Goal: Task Accomplishment & Management: Manage account settings

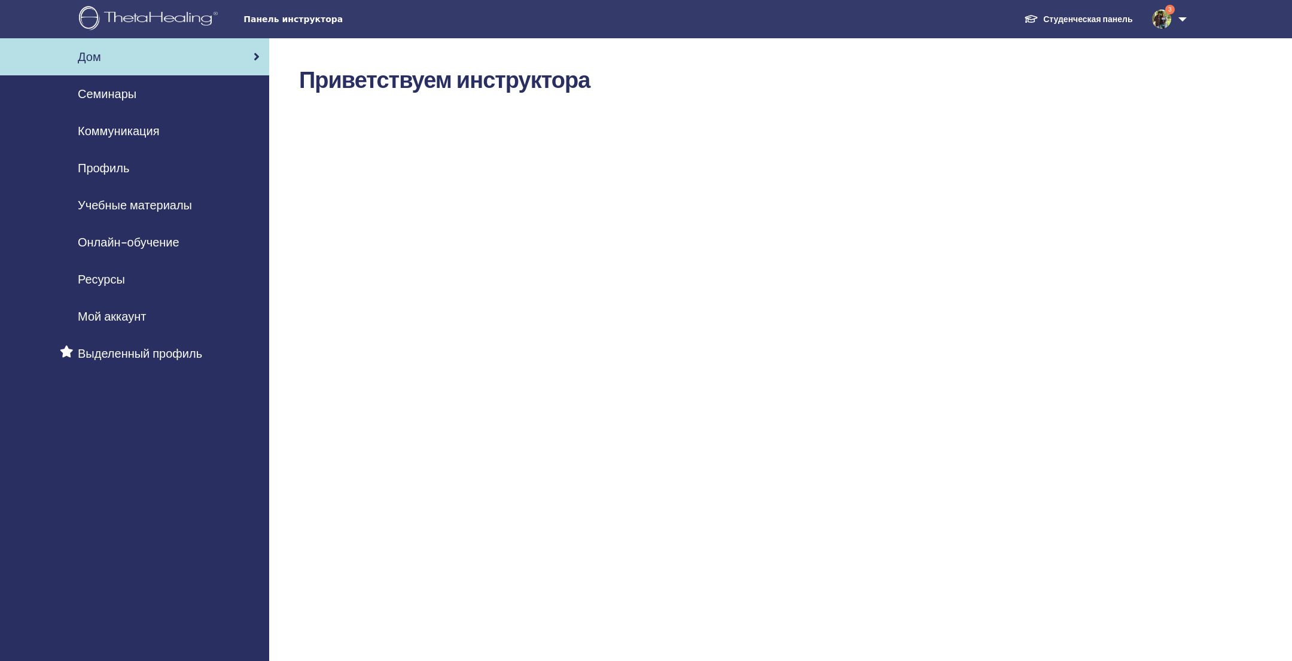
click at [189, 103] on link "Семинары" at bounding box center [134, 93] width 269 height 37
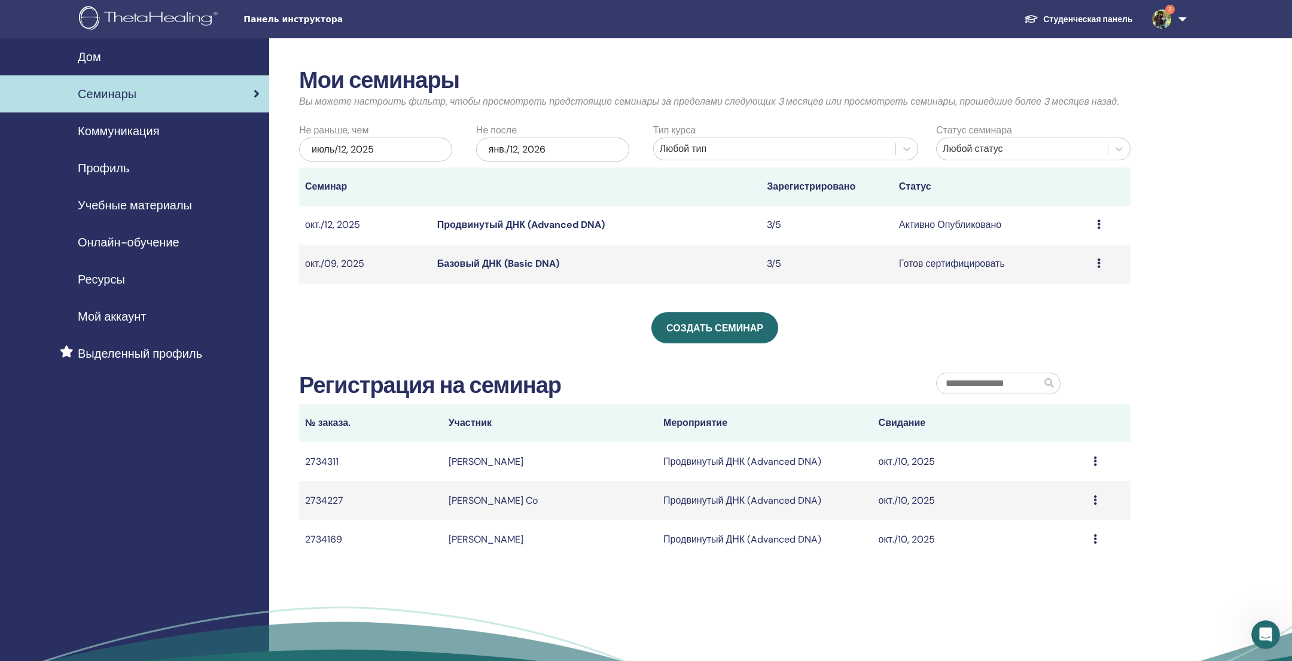
click at [1098, 261] on icon at bounding box center [1099, 263] width 4 height 10
click at [512, 262] on link "Базовый ДНК (Basic DNA)" at bounding box center [498, 263] width 122 height 13
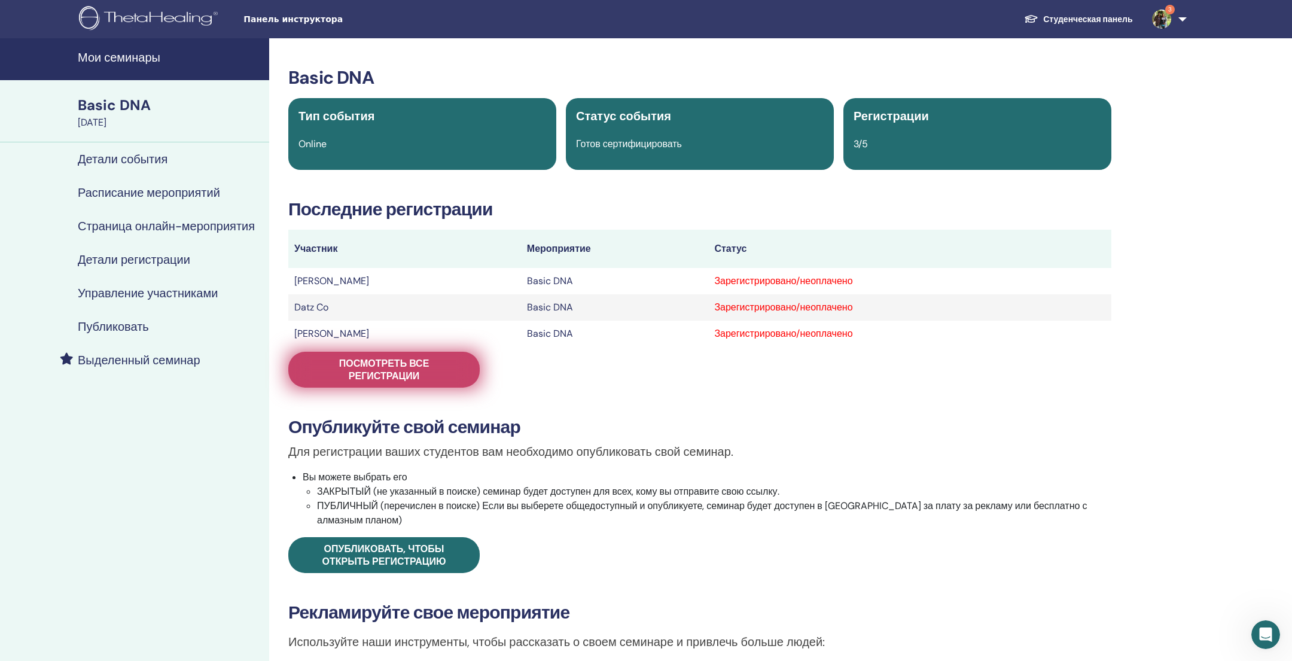
click at [370, 365] on span "Посмотреть все регистрации" at bounding box center [384, 369] width 162 height 25
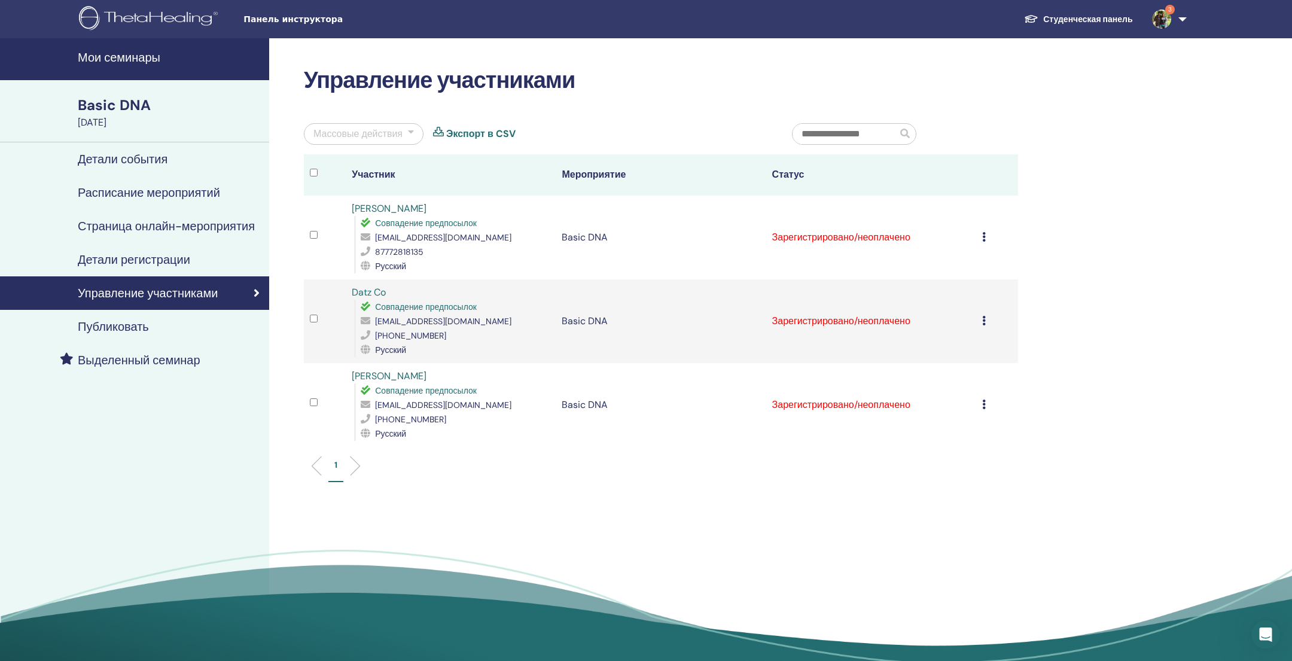
click at [983, 233] on icon at bounding box center [984, 237] width 4 height 10
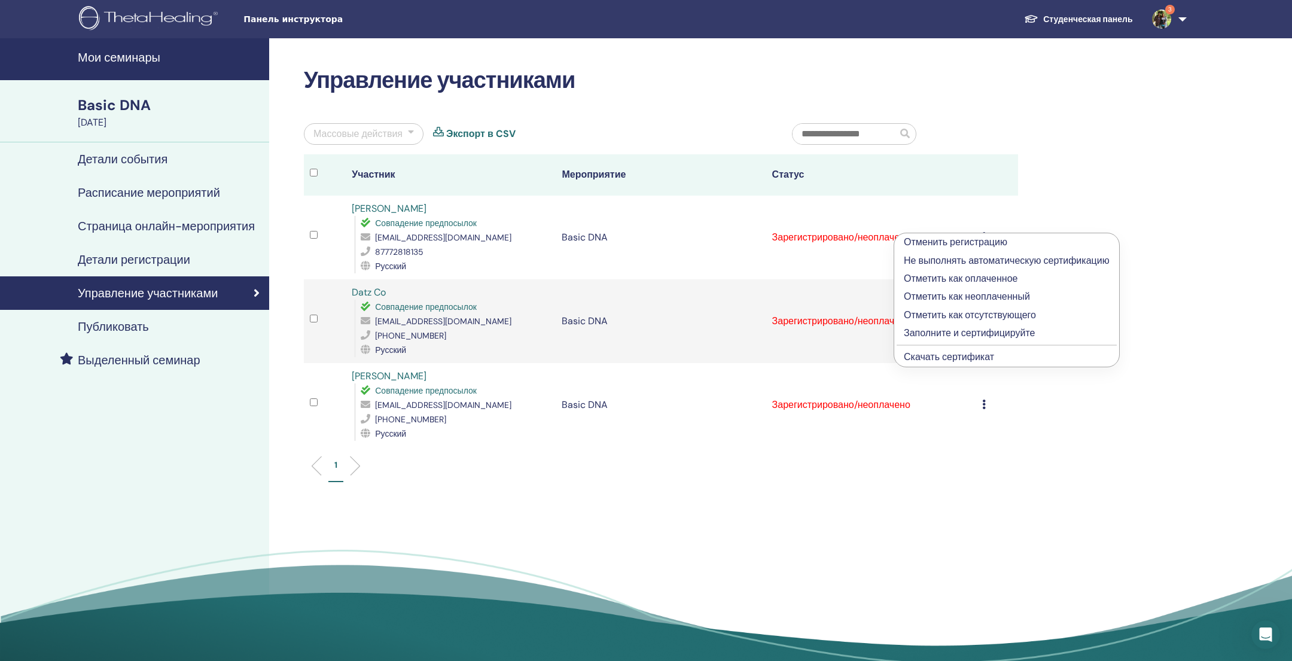
click at [970, 279] on p "Отметить как оплаченное" at bounding box center [1007, 279] width 206 height 14
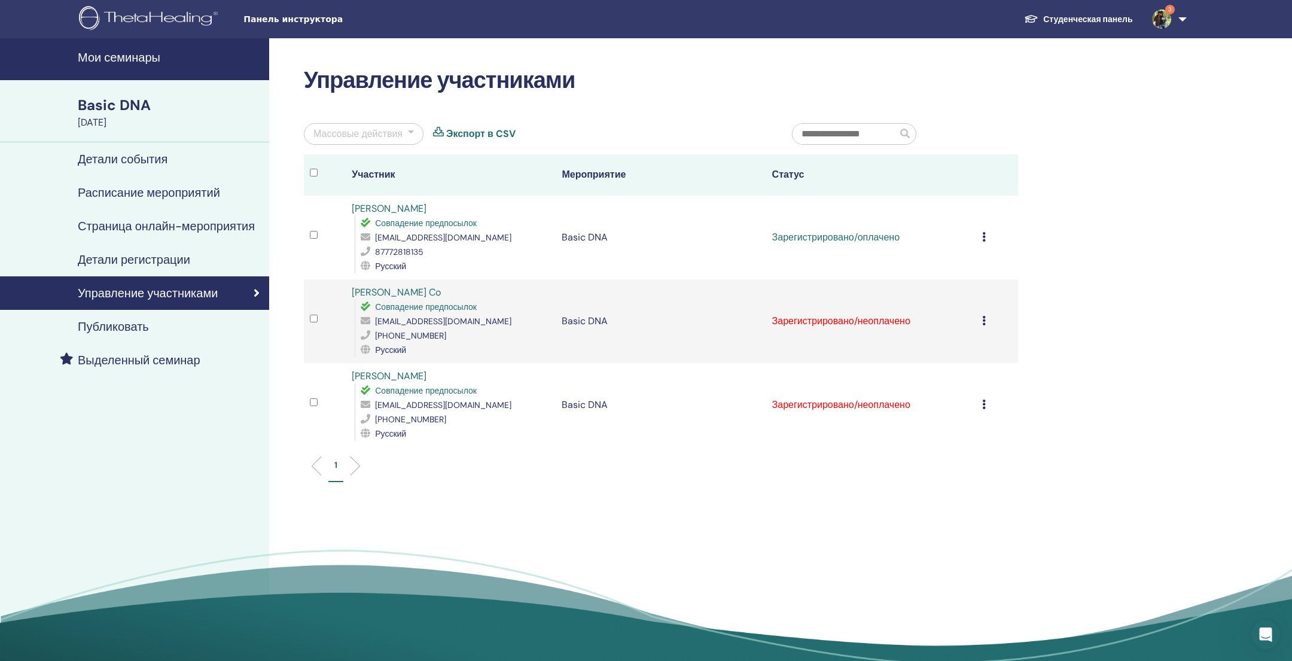
click at [982, 321] on icon at bounding box center [984, 321] width 4 height 10
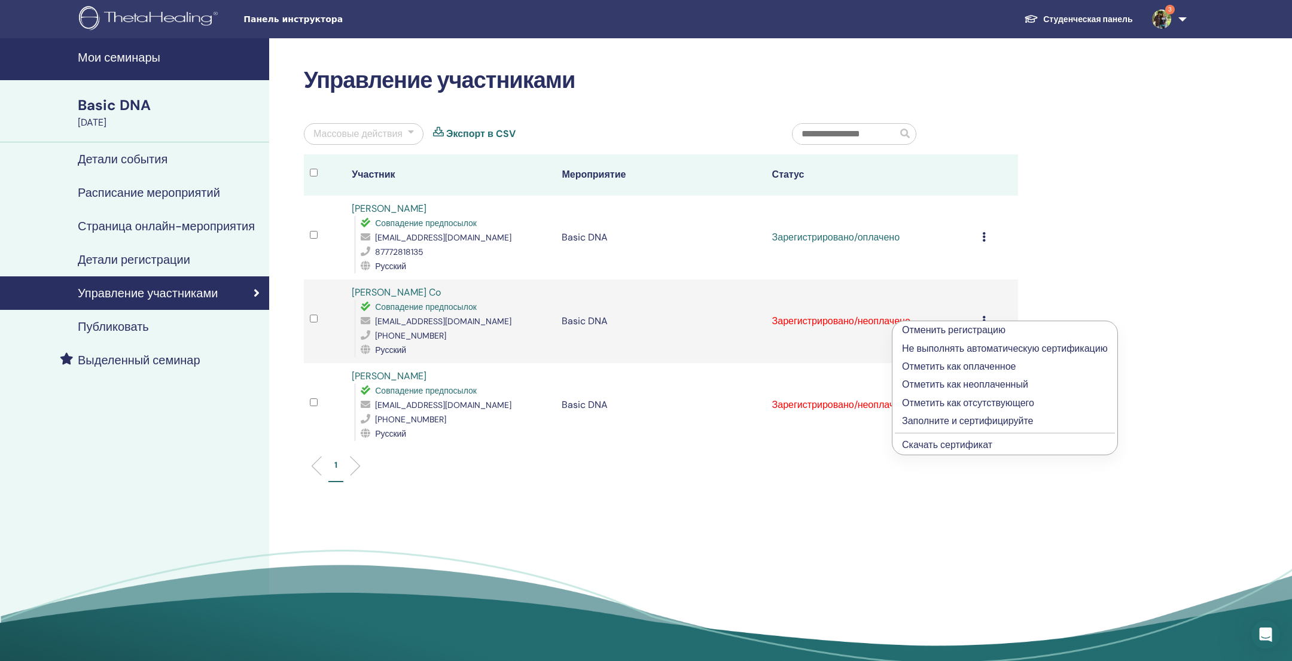
click at [986, 364] on p "Отметить как оплаченное" at bounding box center [1005, 367] width 206 height 14
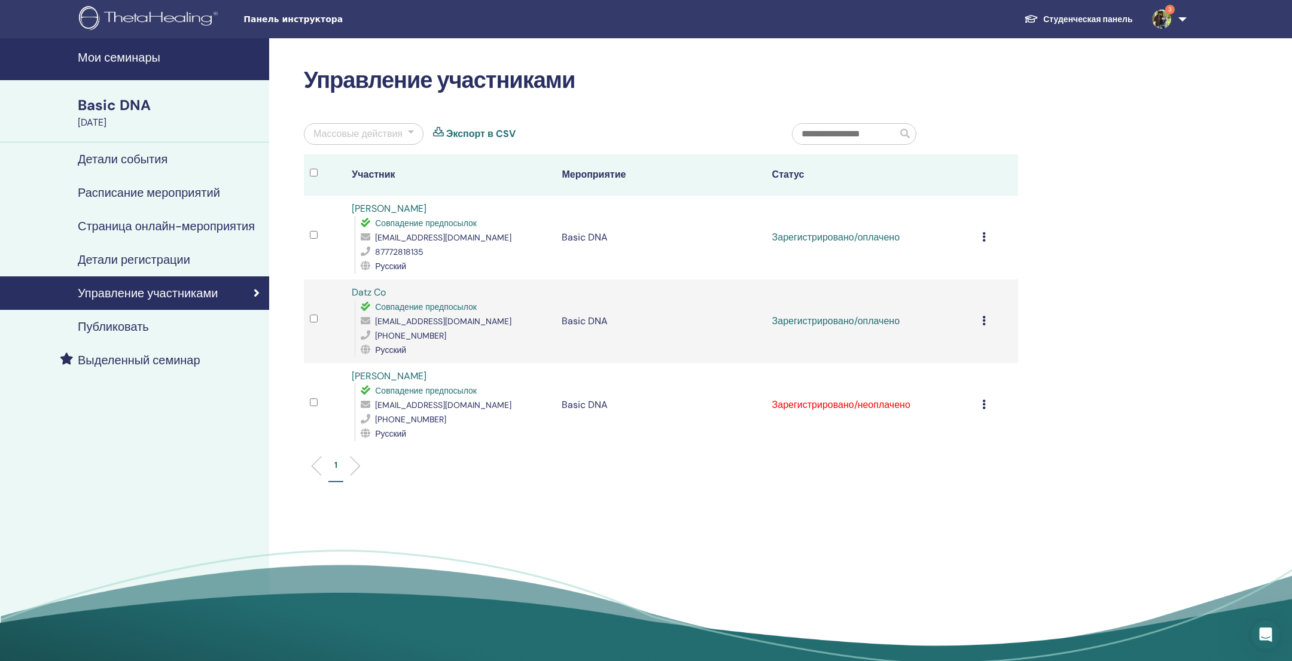
click at [985, 404] on icon at bounding box center [984, 405] width 4 height 10
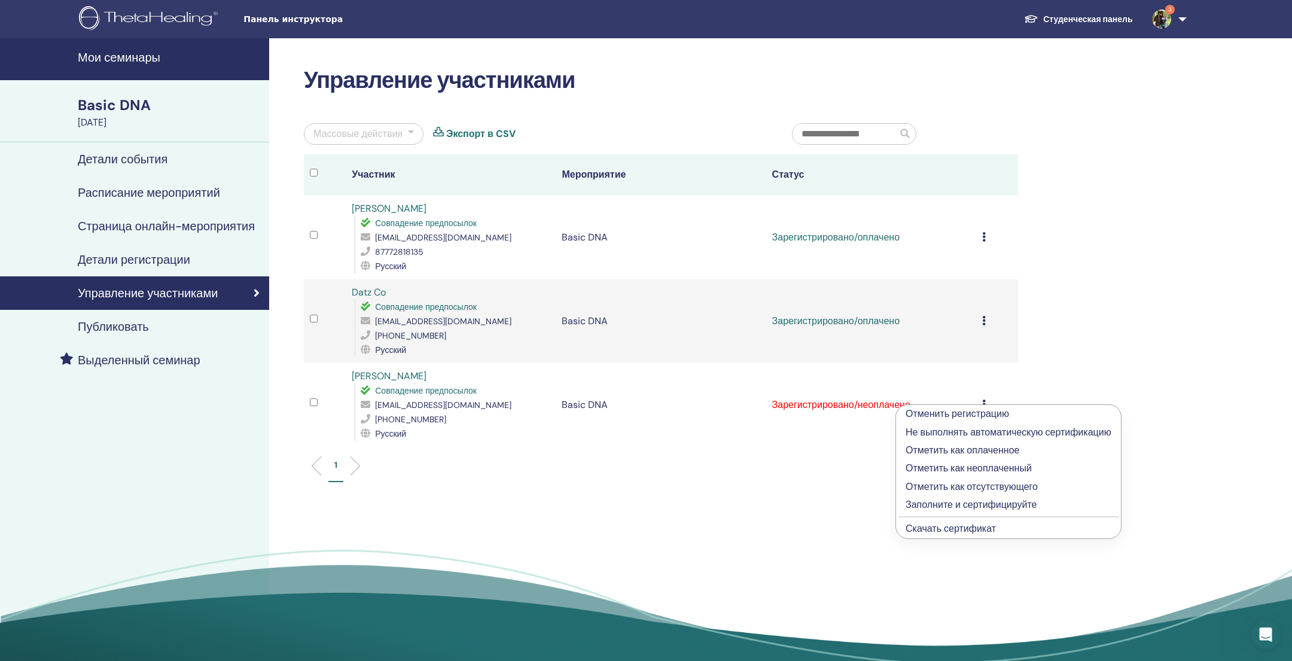
click at [1003, 449] on p "Отметить как оплаченное" at bounding box center [1009, 450] width 206 height 14
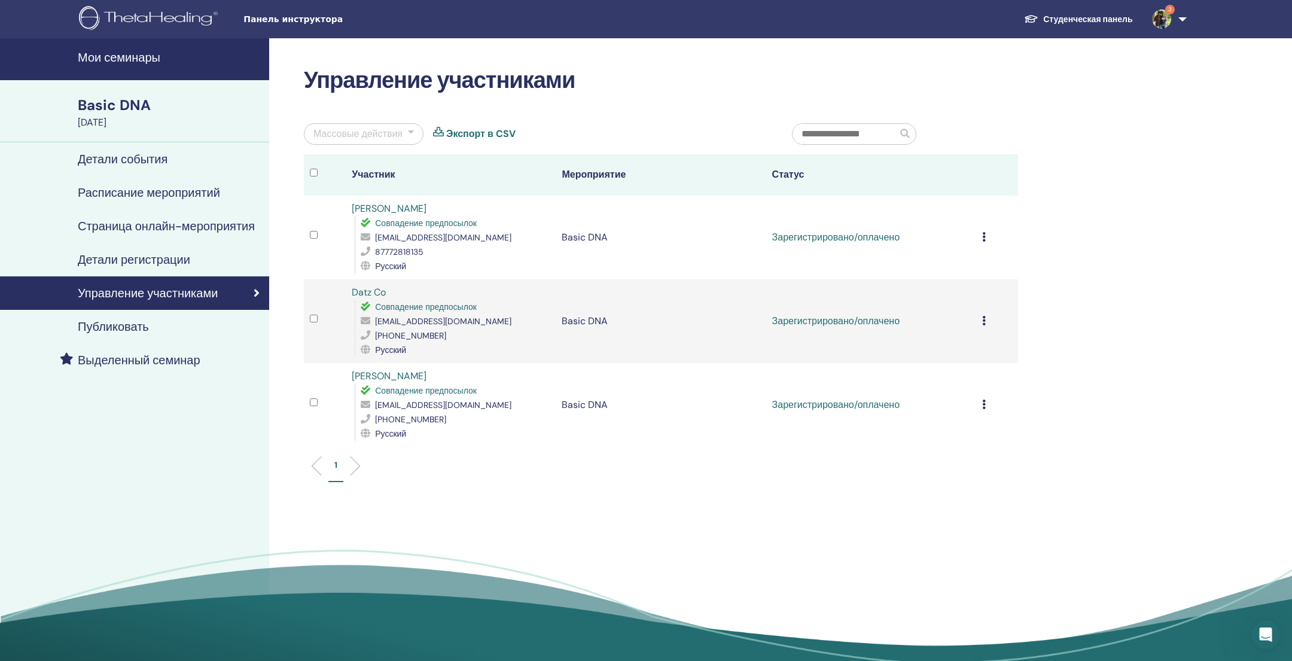
click at [983, 236] on icon at bounding box center [984, 237] width 4 height 10
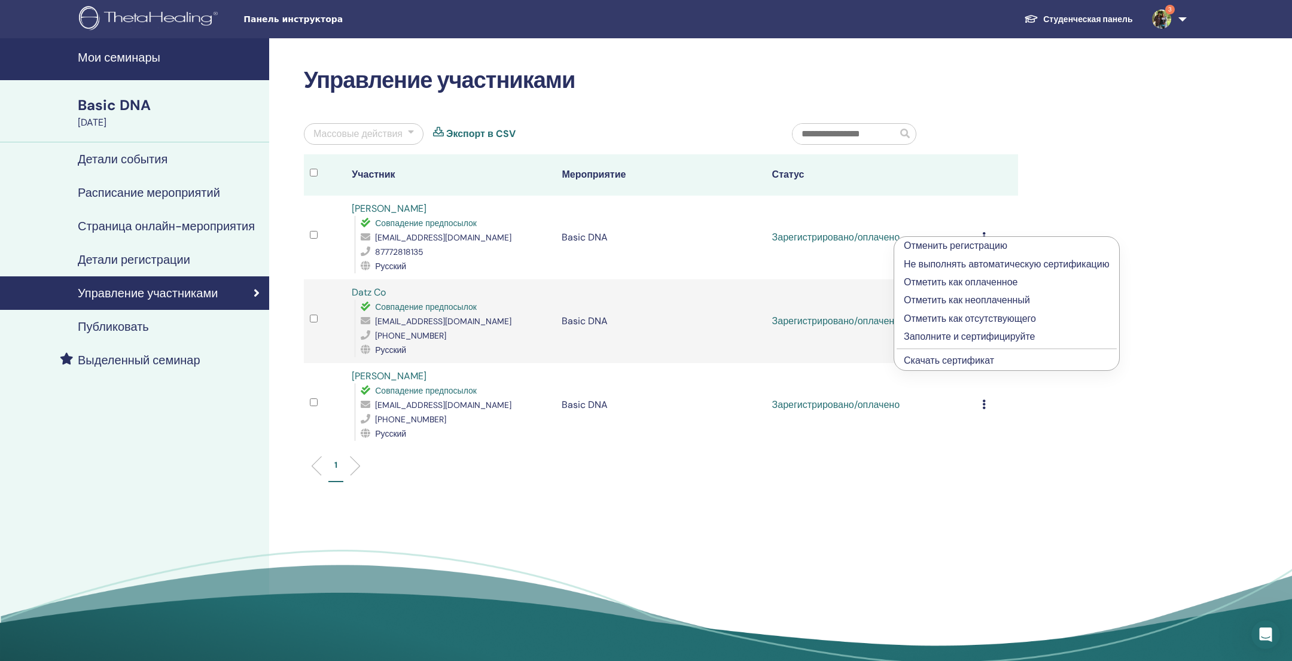
click at [1019, 334] on p "Заполните и сертифицируйте" at bounding box center [1007, 337] width 206 height 14
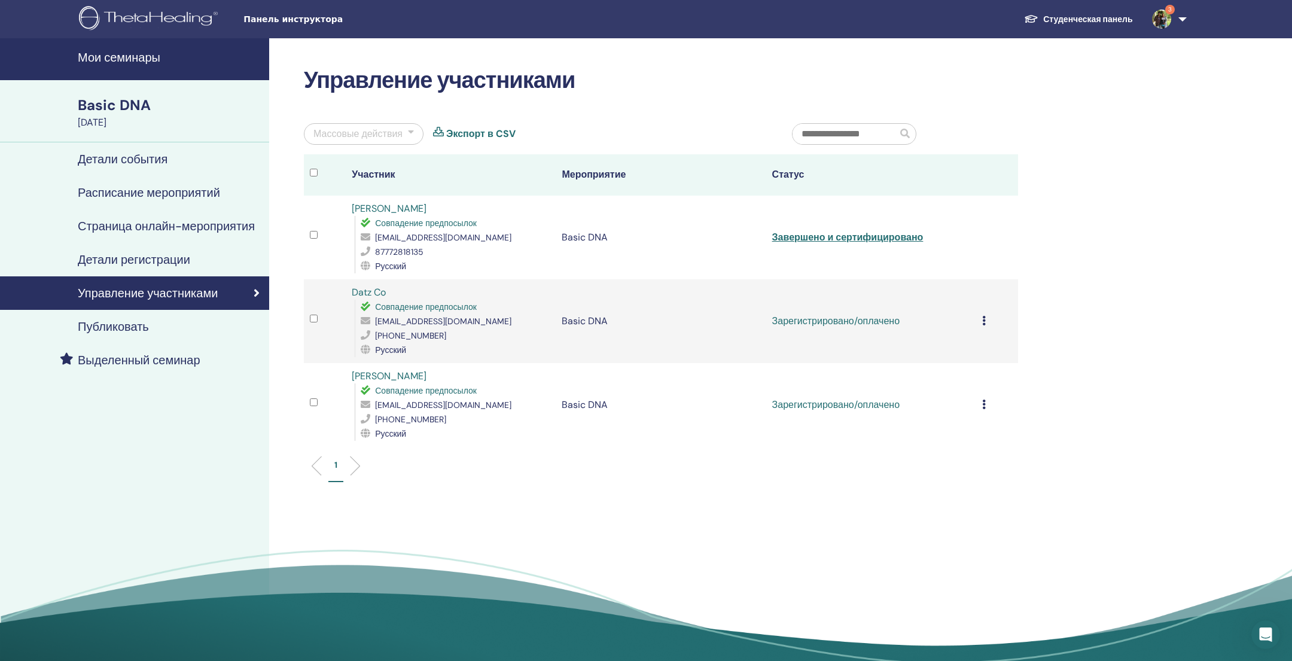
click at [986, 324] on div "Отменить регистрацию Не выполнять автоматическую сертификацию Отметить как опла…" at bounding box center [997, 321] width 30 height 14
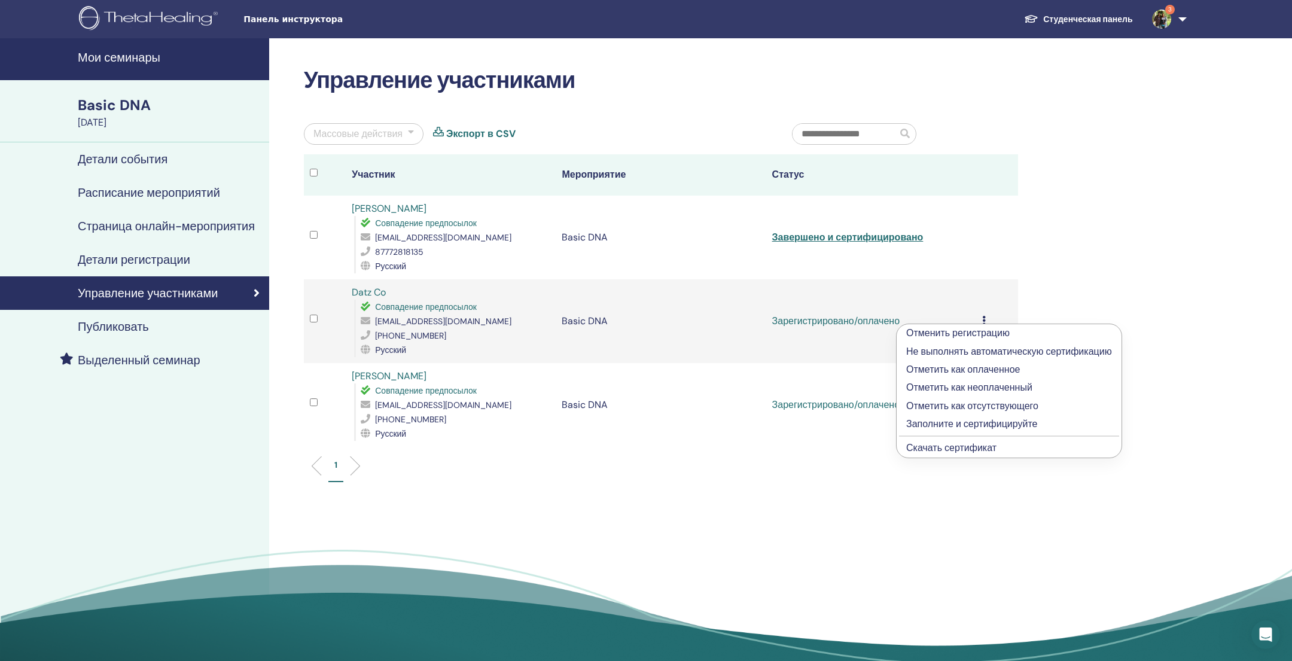
click at [979, 423] on p "Заполните и сертифицируйте" at bounding box center [1009, 424] width 206 height 14
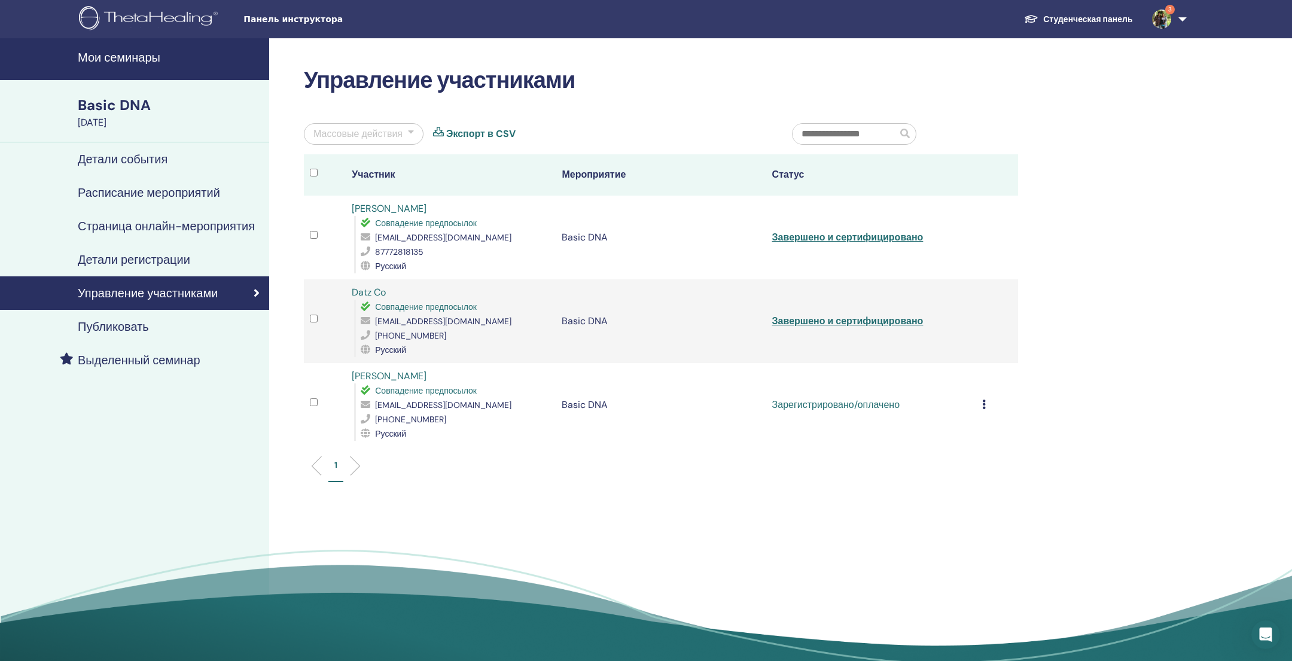
click at [983, 403] on icon at bounding box center [984, 405] width 4 height 10
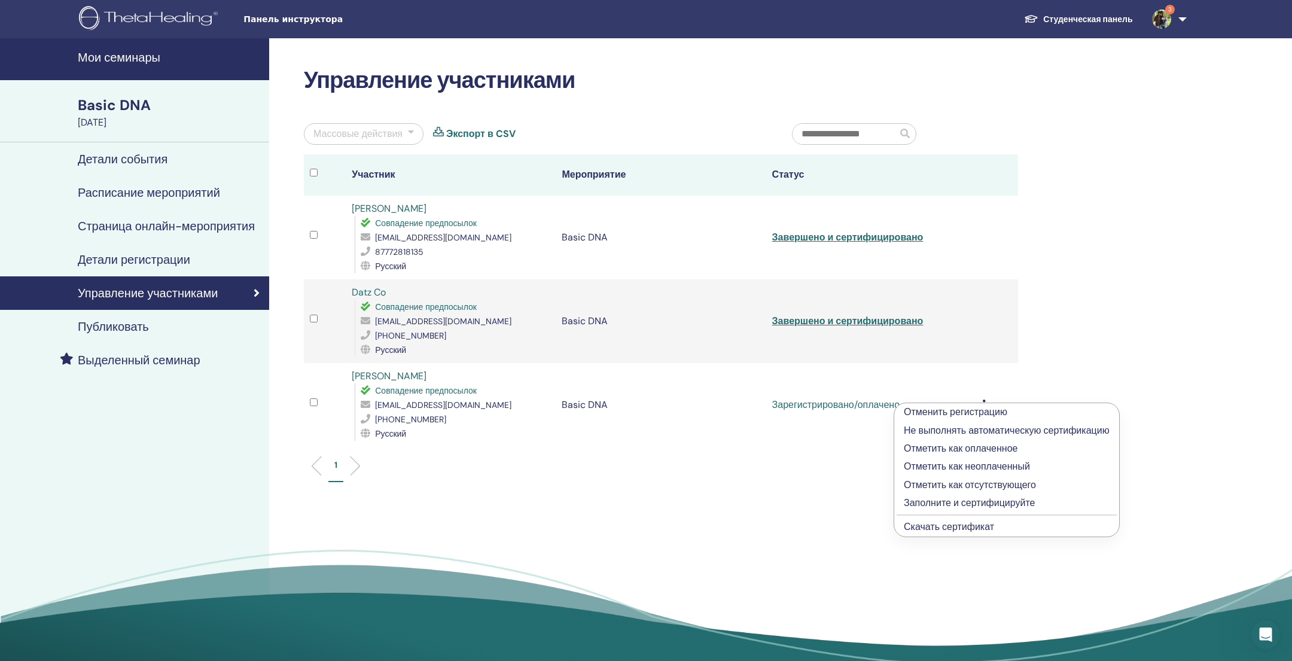
click at [980, 499] on p "Заполните и сертифицируйте" at bounding box center [1007, 503] width 206 height 14
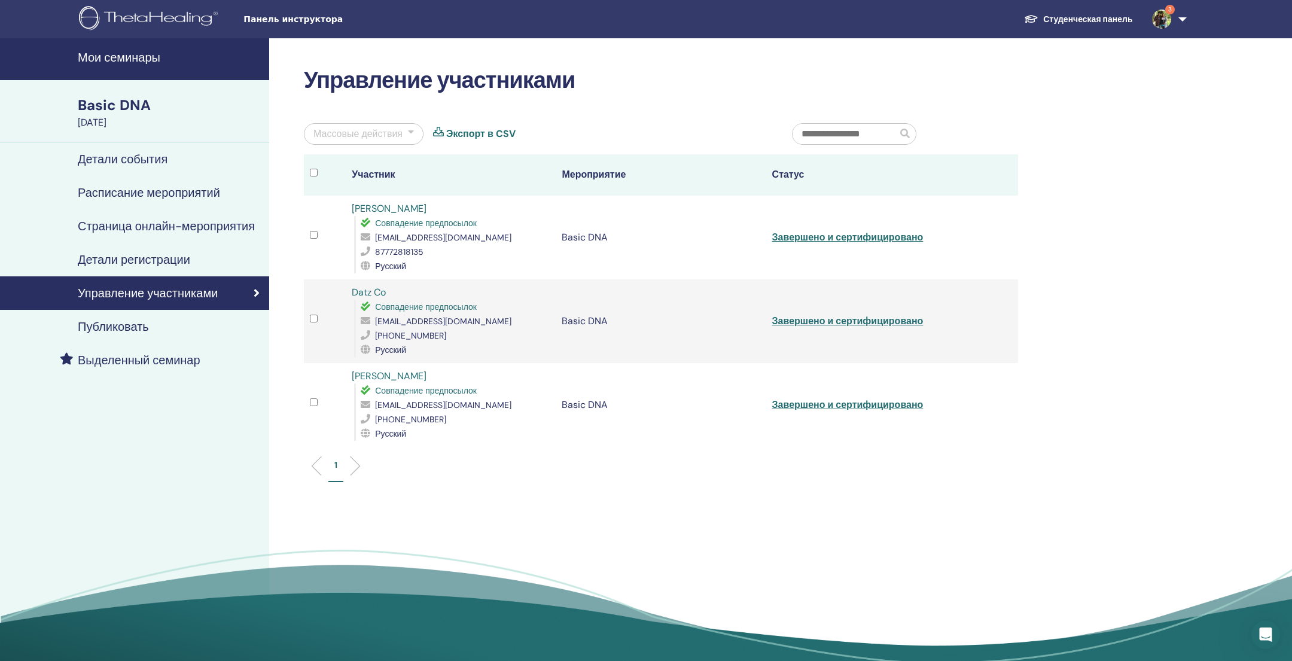
click at [123, 60] on h4 "Мои семинары" at bounding box center [170, 57] width 184 height 14
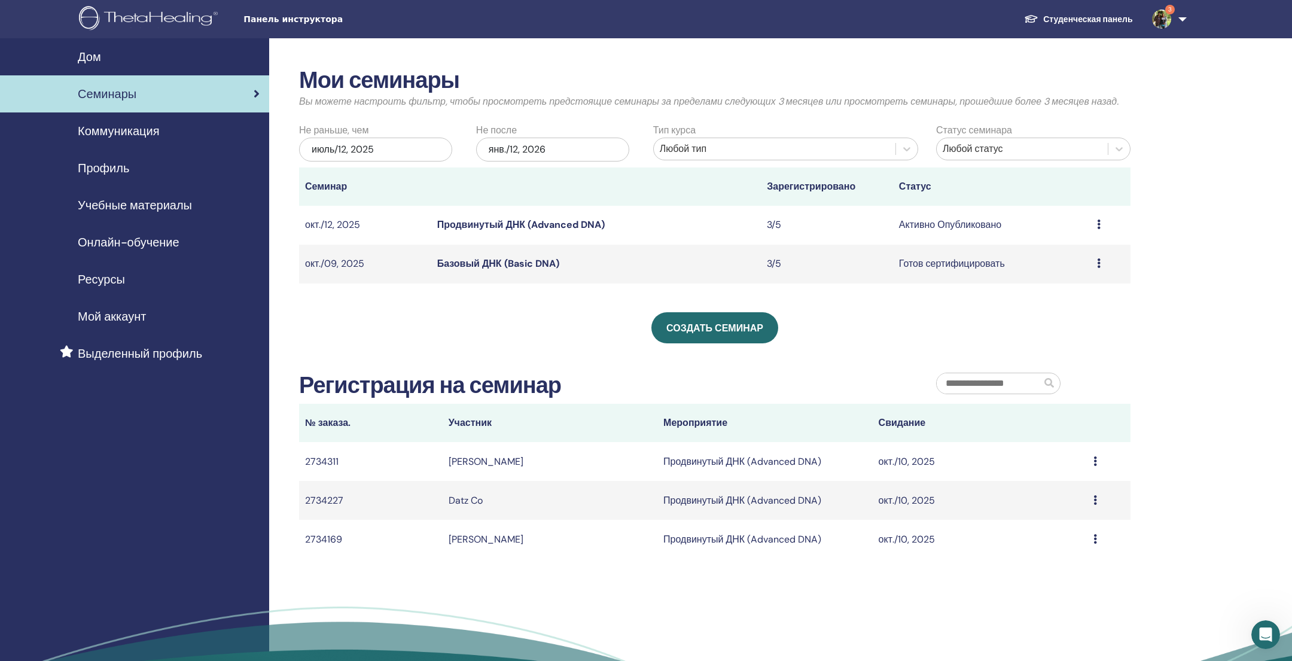
click at [543, 225] on link "Продвинутый ДНК (Advanced DNA)" at bounding box center [521, 224] width 168 height 13
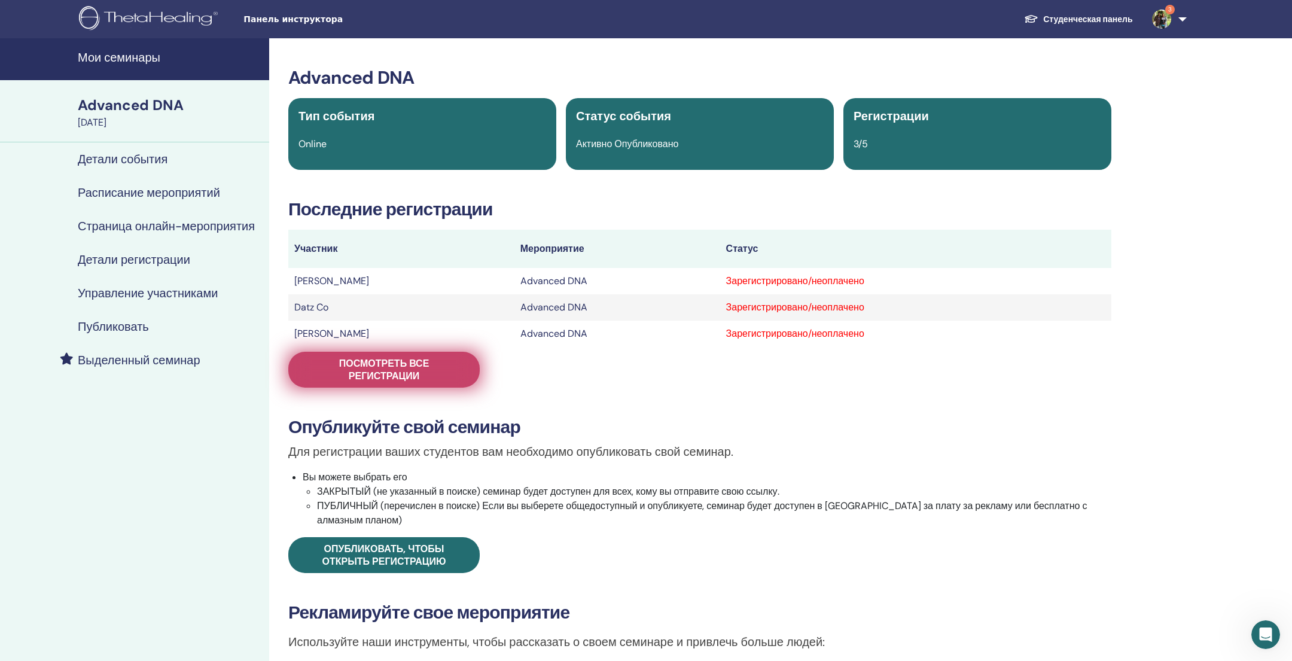
click at [420, 371] on span "Посмотреть все регистрации" at bounding box center [384, 369] width 162 height 25
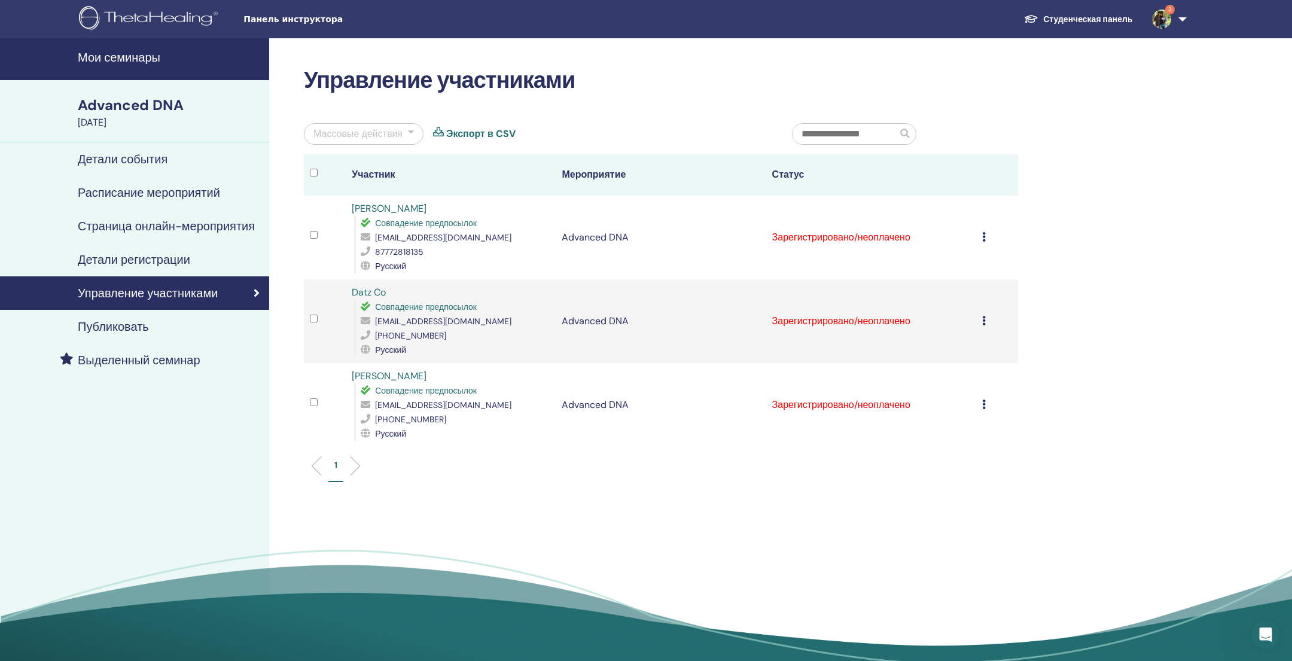
click at [982, 400] on icon at bounding box center [984, 405] width 4 height 10
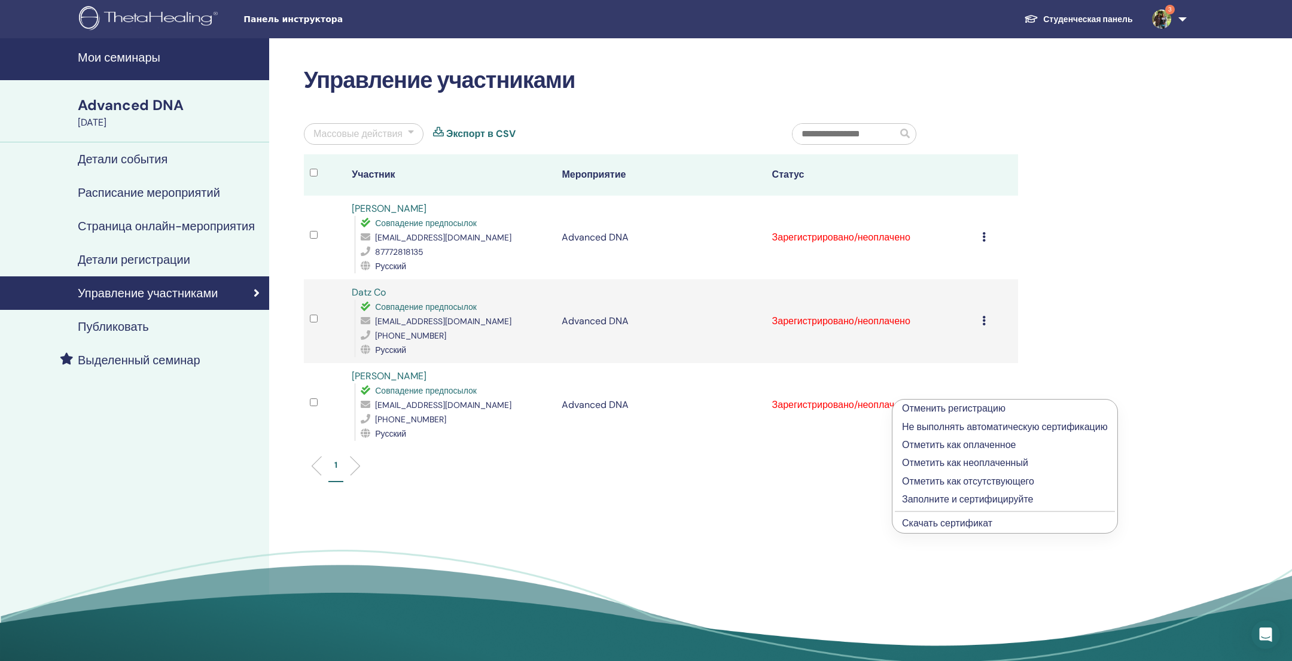
click at [971, 500] on p "Заполните и сертифицируйте" at bounding box center [1005, 499] width 206 height 14
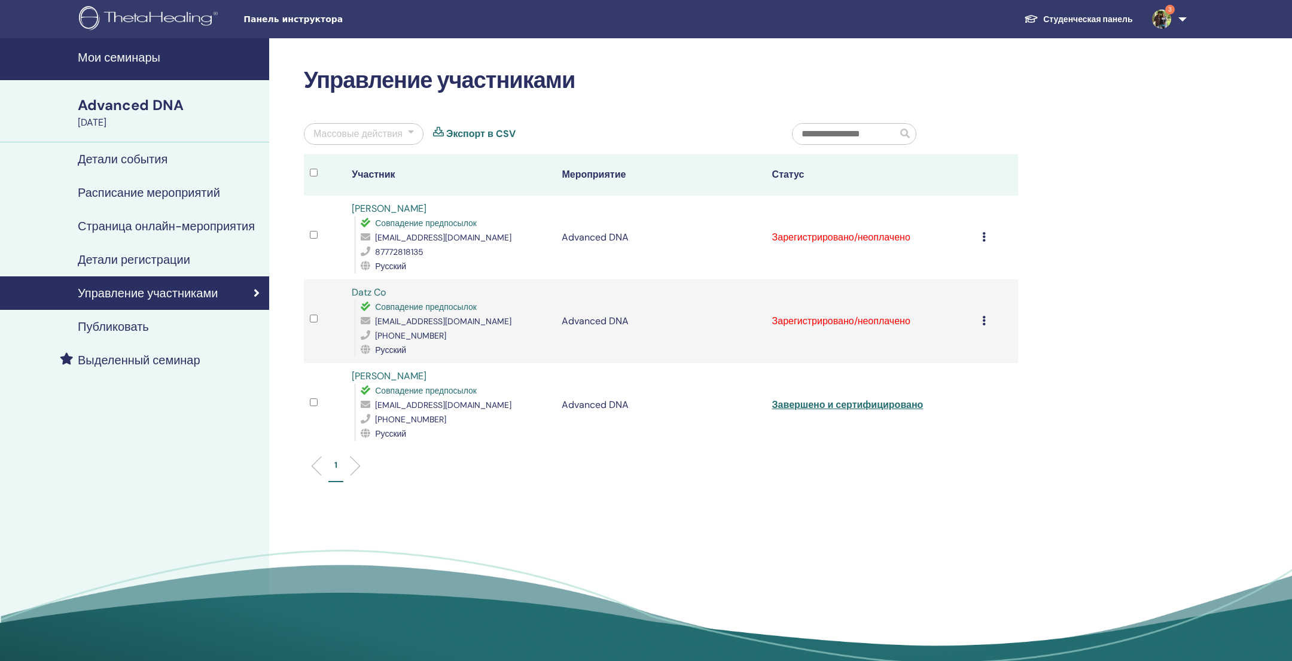
click at [983, 322] on icon at bounding box center [984, 321] width 4 height 10
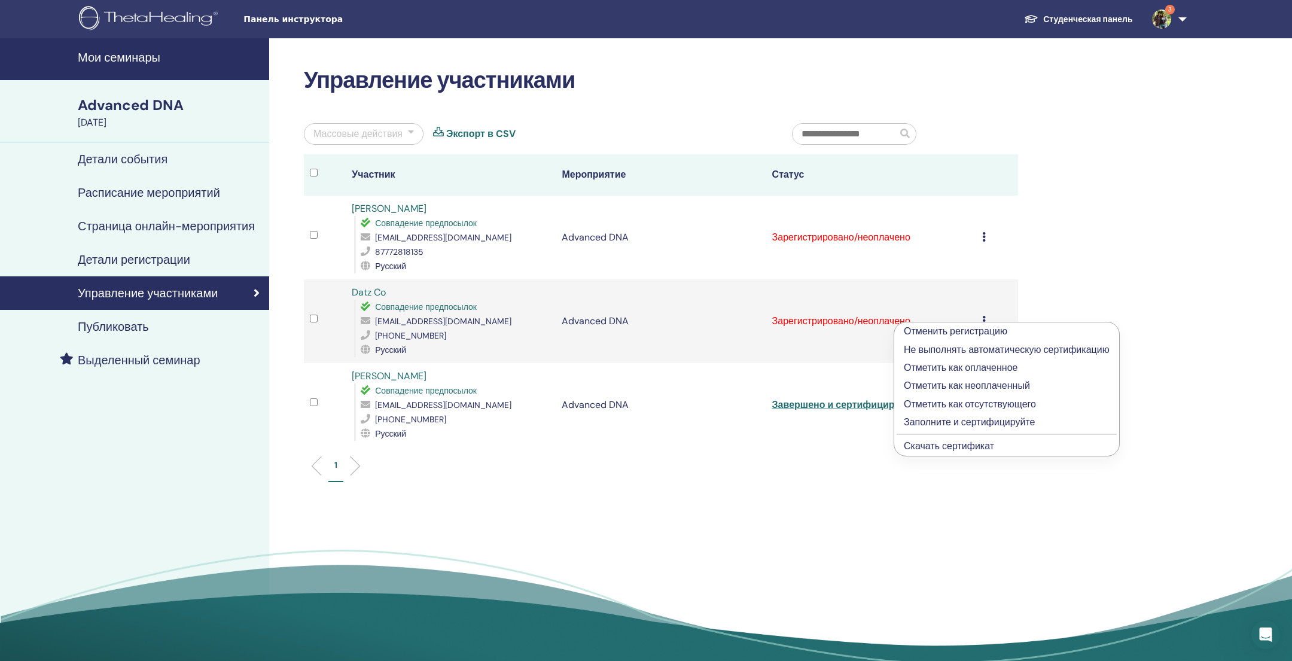
click at [969, 417] on p "Заполните и сертифицируйте" at bounding box center [1007, 422] width 206 height 14
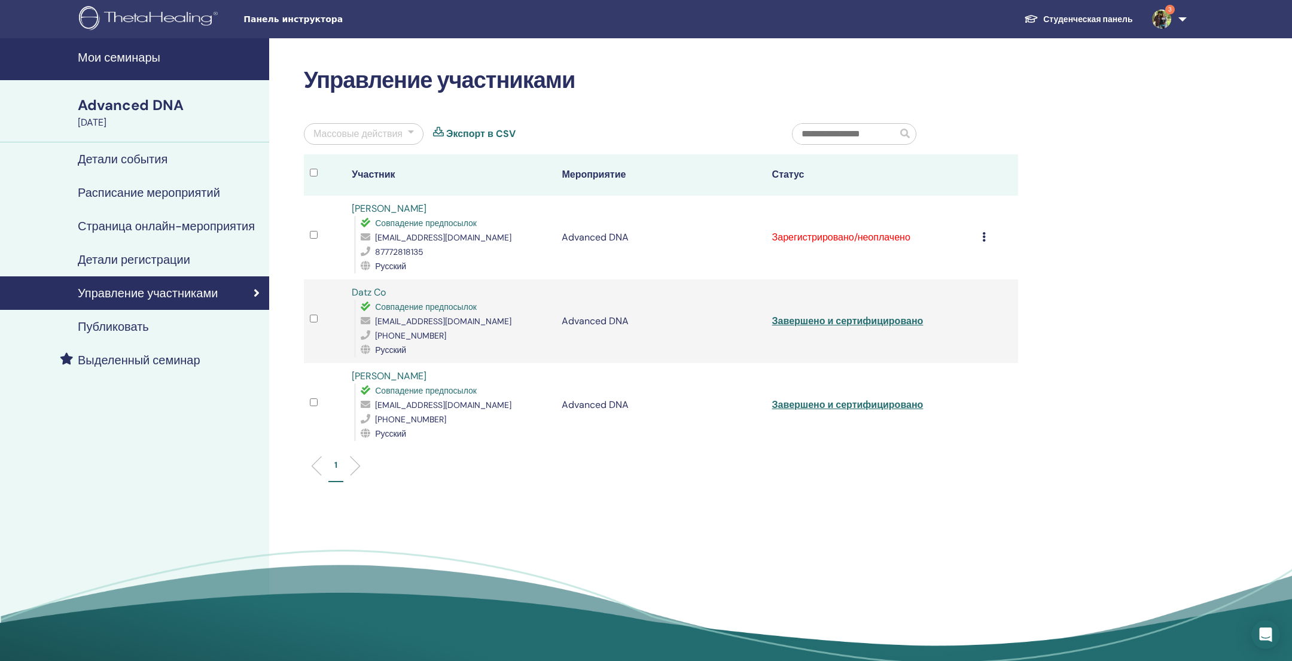
click at [986, 237] on div "Отменить регистрацию Не выполнять автоматическую сертификацию Отметить как опла…" at bounding box center [997, 237] width 30 height 14
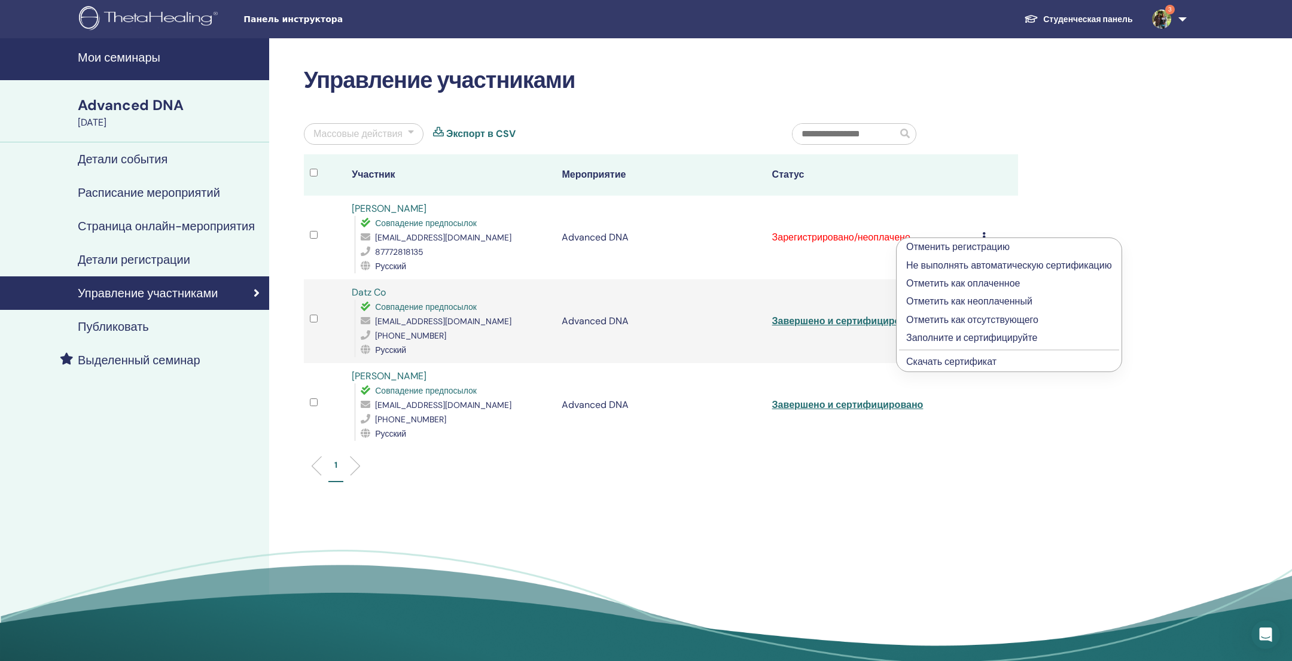
click at [963, 334] on p "Заполните и сертифицируйте" at bounding box center [1009, 338] width 206 height 14
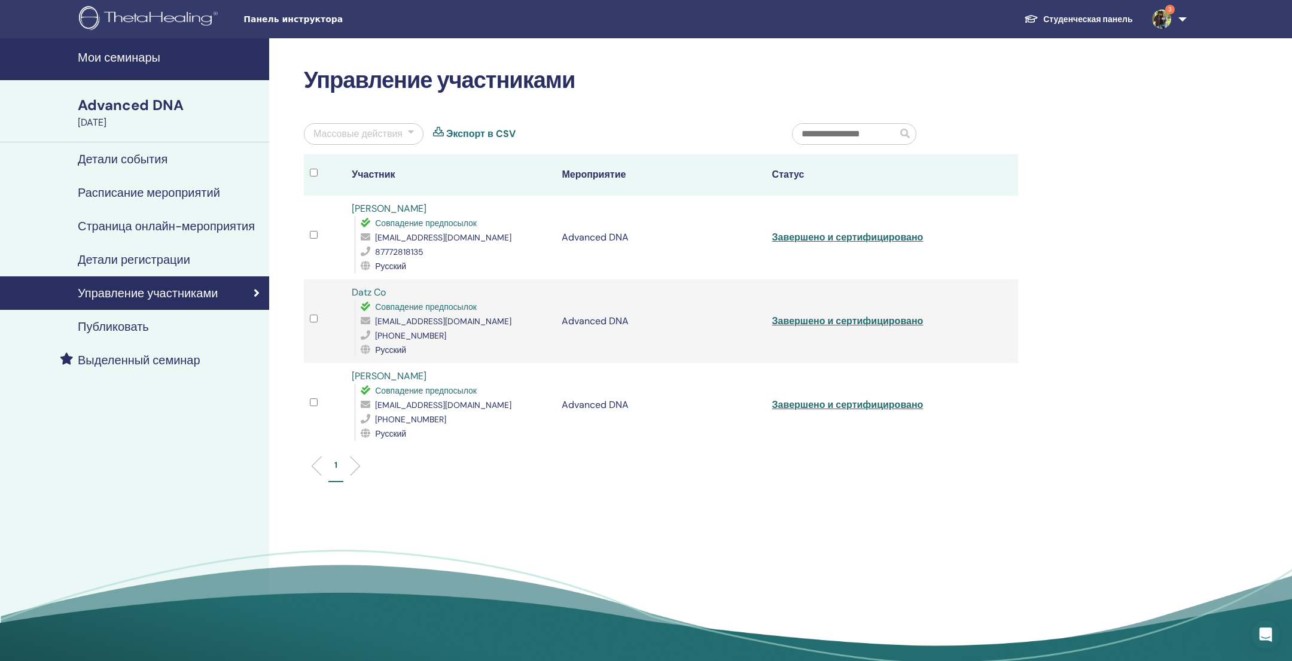
click at [173, 163] on div "Детали события" at bounding box center [135, 159] width 250 height 14
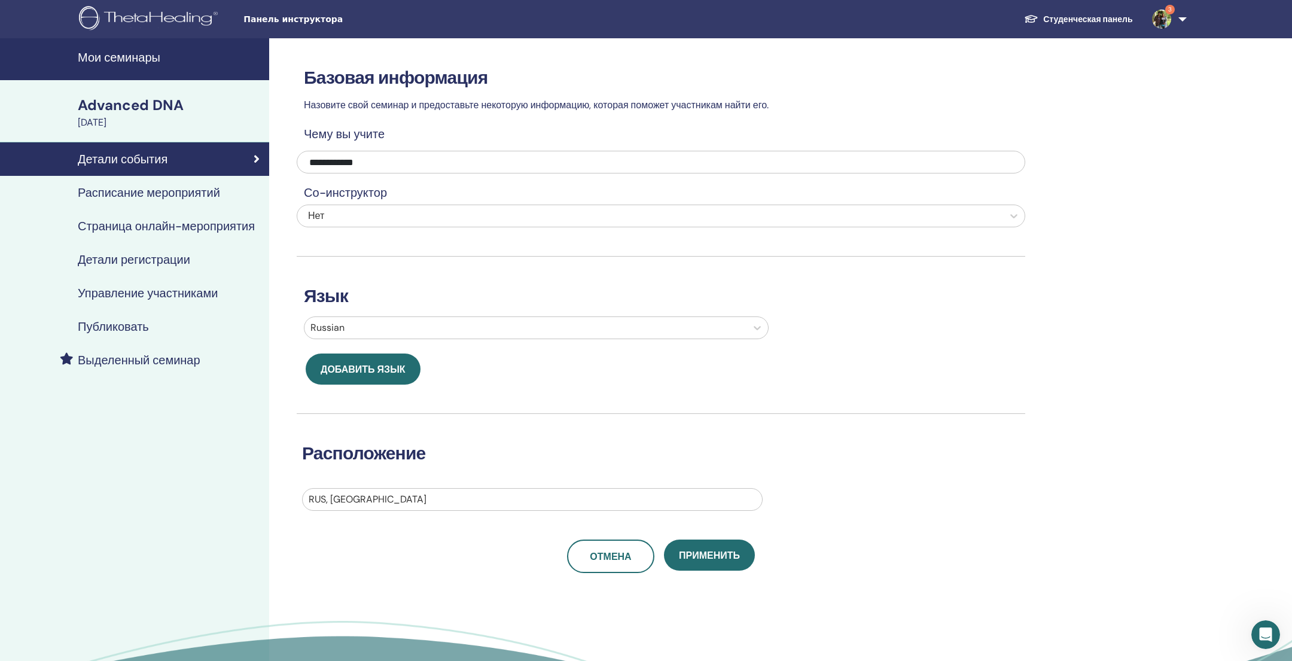
click at [147, 59] on h4 "Мои семинары" at bounding box center [170, 57] width 184 height 14
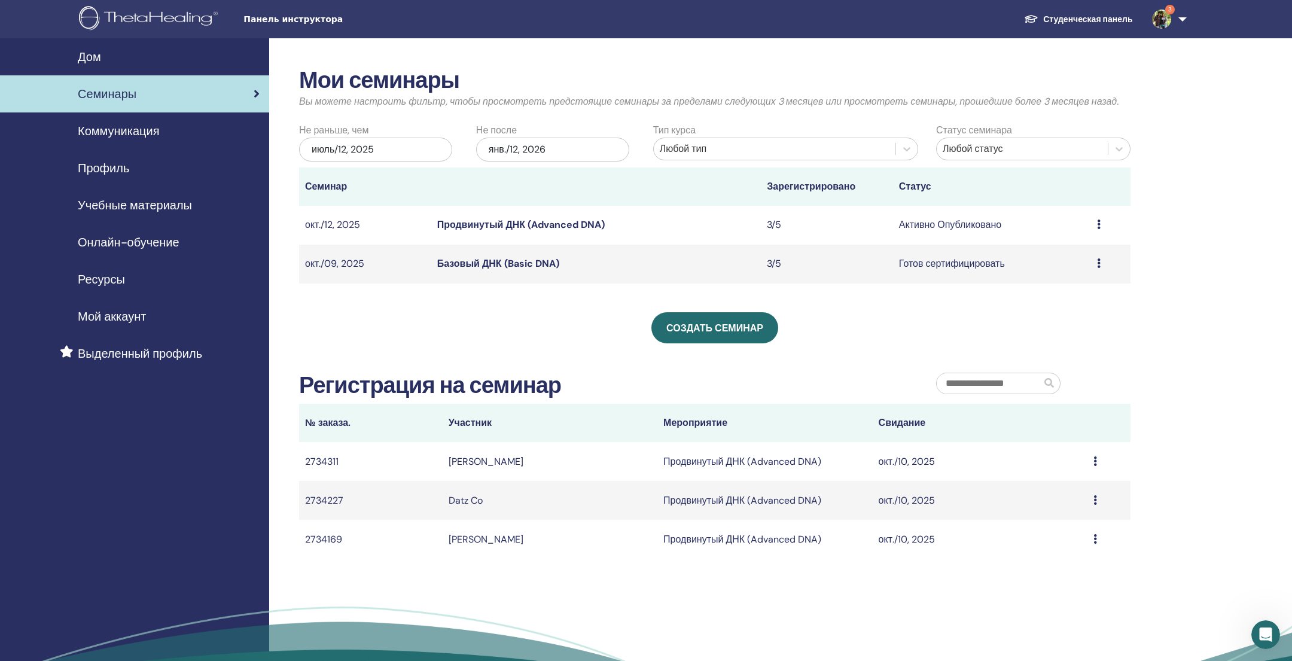
click at [1098, 224] on icon at bounding box center [1099, 225] width 4 height 10
click at [1081, 235] on link "Предварительный просмотр" at bounding box center [1088, 233] width 126 height 13
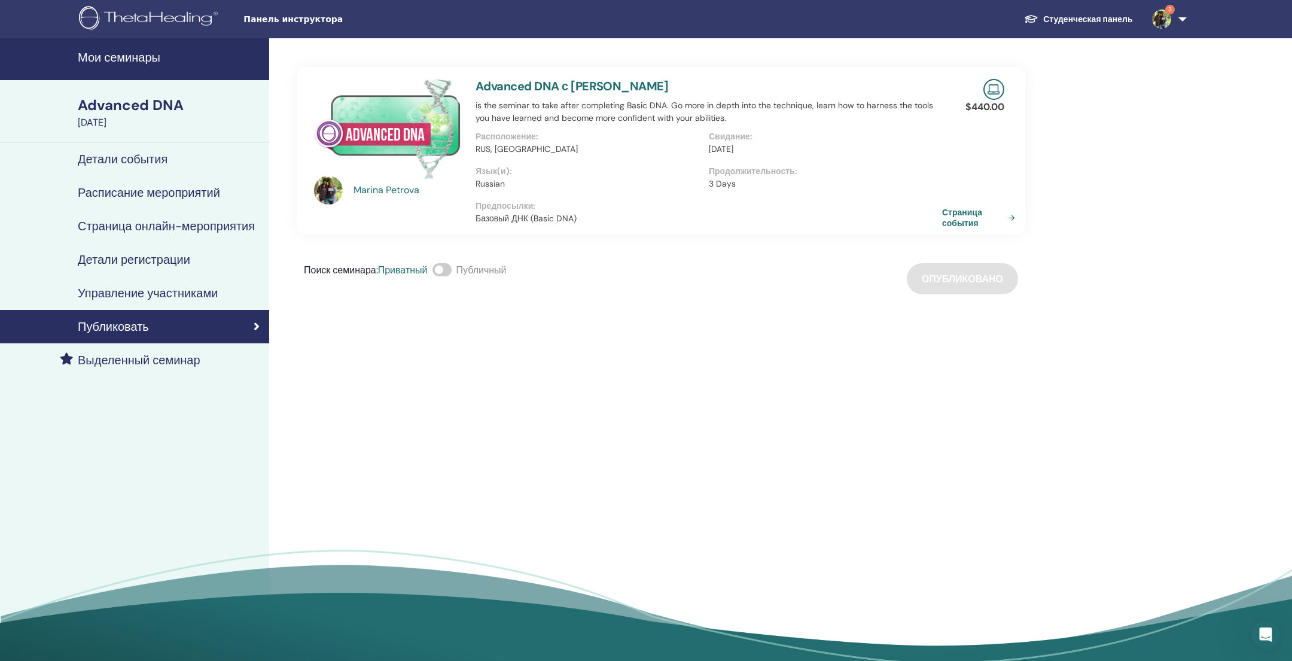
click at [142, 159] on h4 "Детали события" at bounding box center [123, 159] width 90 height 14
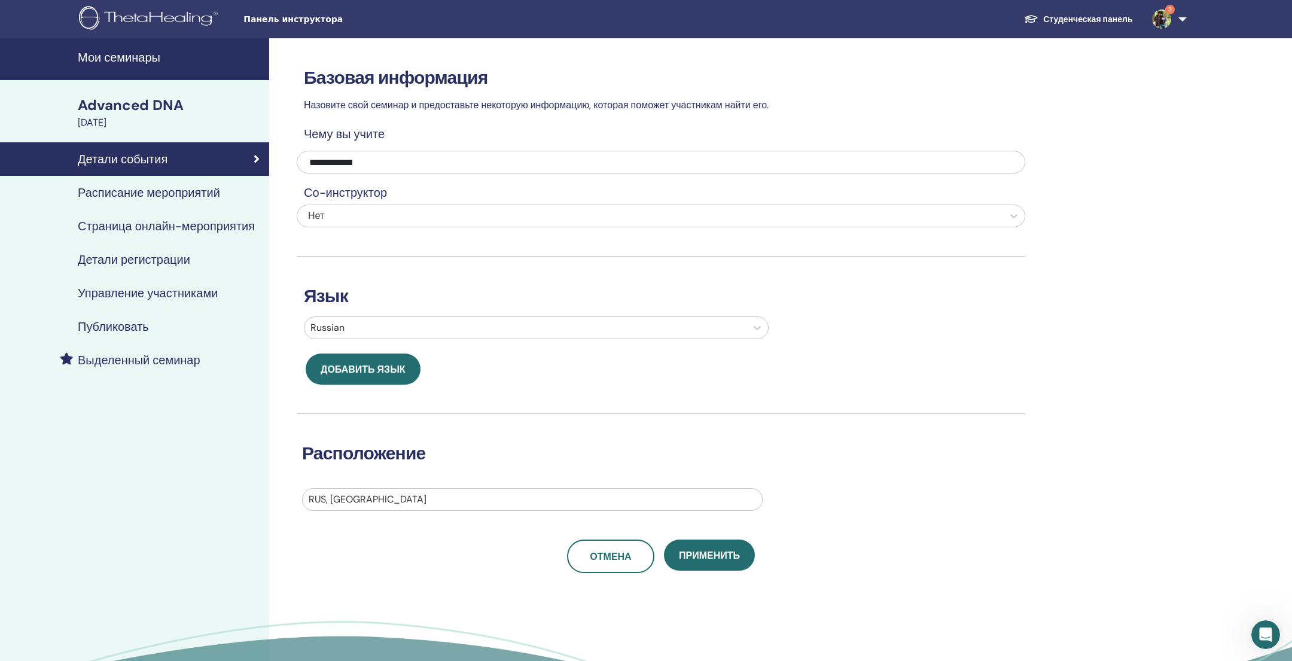
click at [161, 263] on h4 "Детали регистрации" at bounding box center [134, 259] width 112 height 14
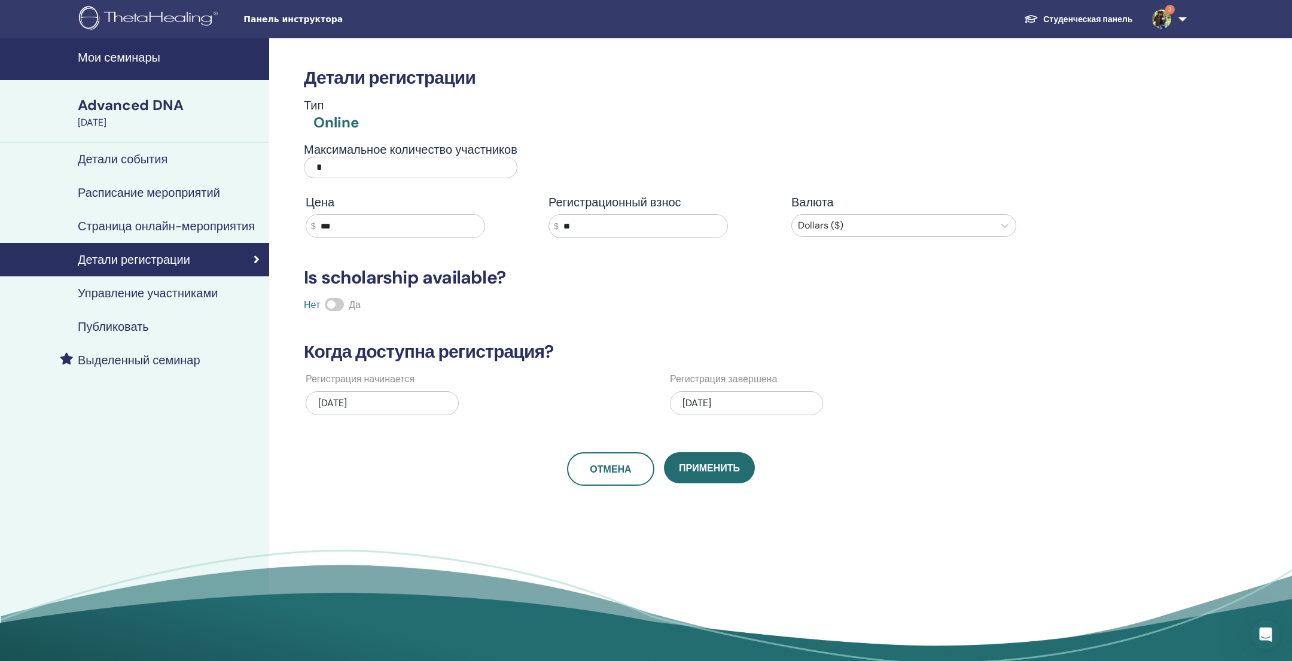
click at [170, 288] on h4 "Управление участниками" at bounding box center [148, 293] width 140 height 14
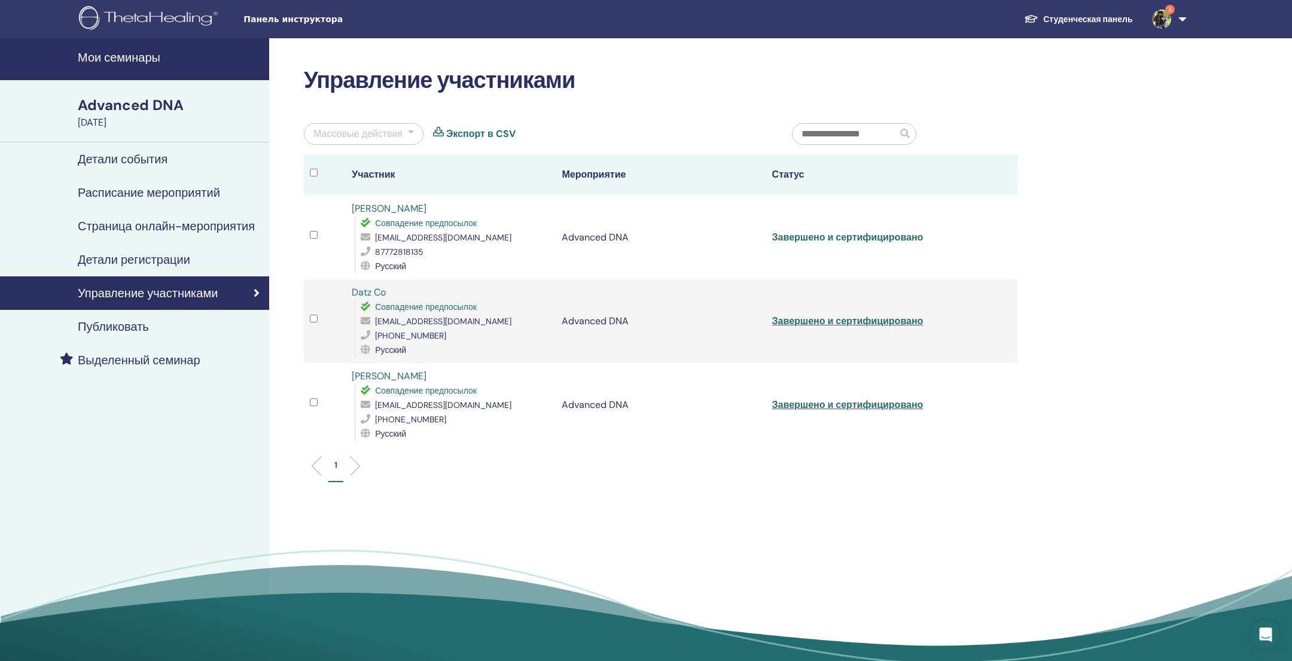
click at [833, 237] on link "Завершено и сертифицировано" at bounding box center [847, 237] width 151 height 13
click at [145, 61] on h4 "Мои семинары" at bounding box center [170, 57] width 184 height 14
